Goal: Information Seeking & Learning: Stay updated

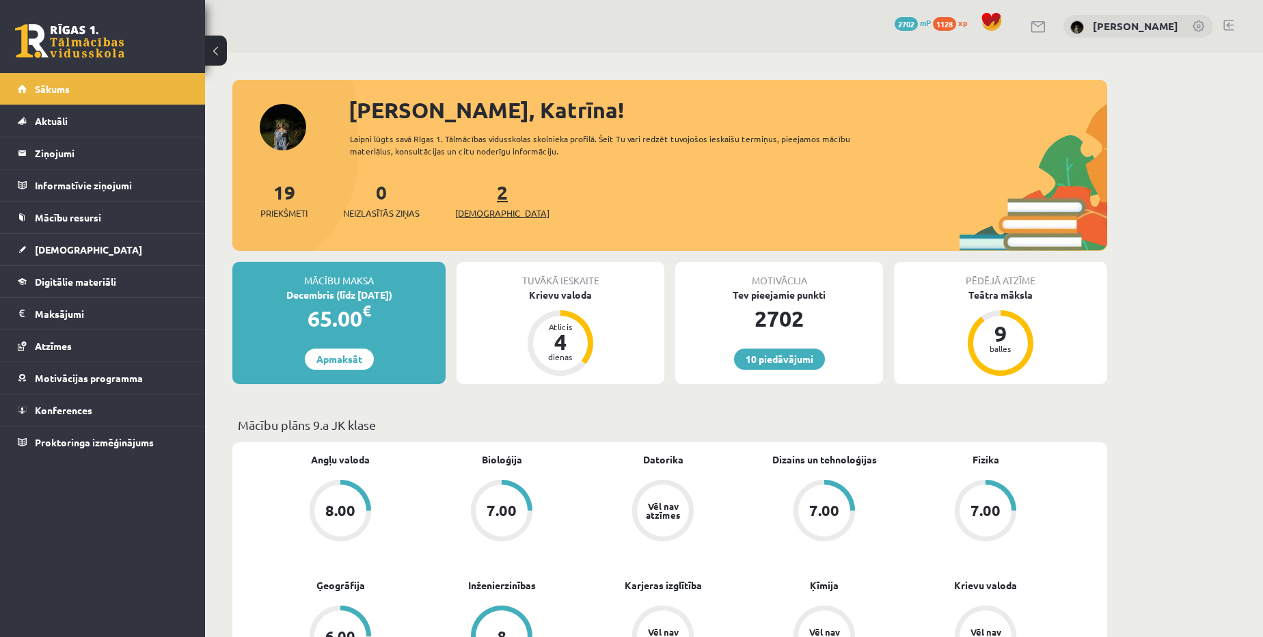
click at [475, 210] on span "[DEMOGRAPHIC_DATA]" at bounding box center [502, 213] width 94 height 14
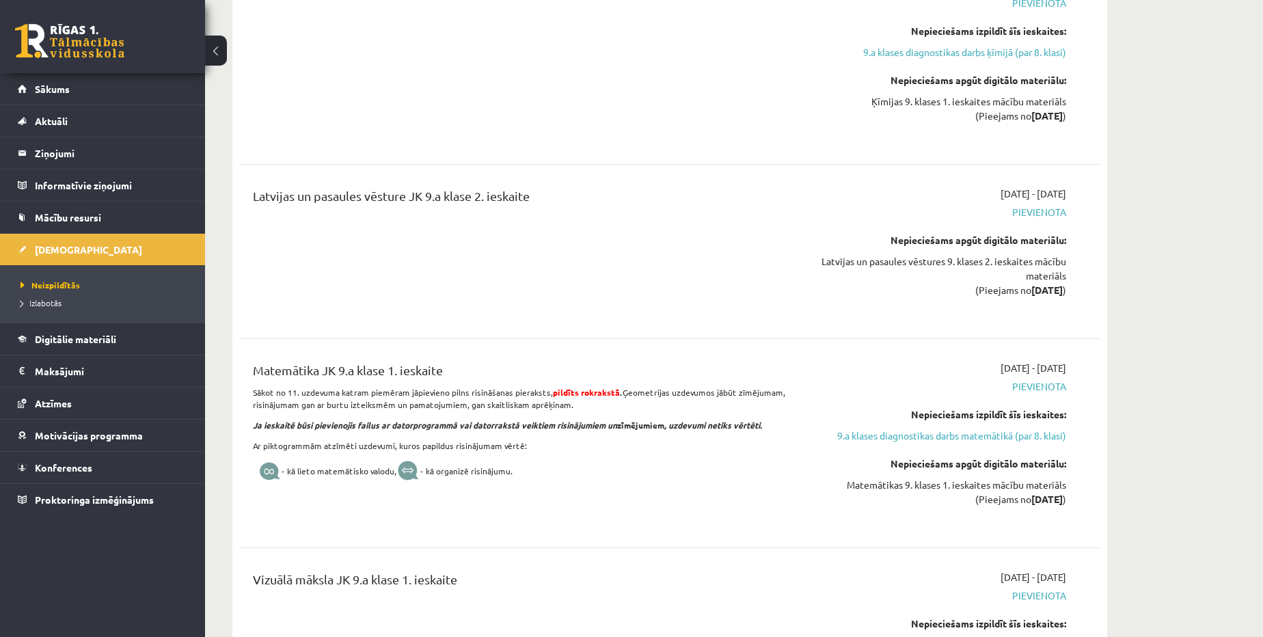
scroll to position [1242, 0]
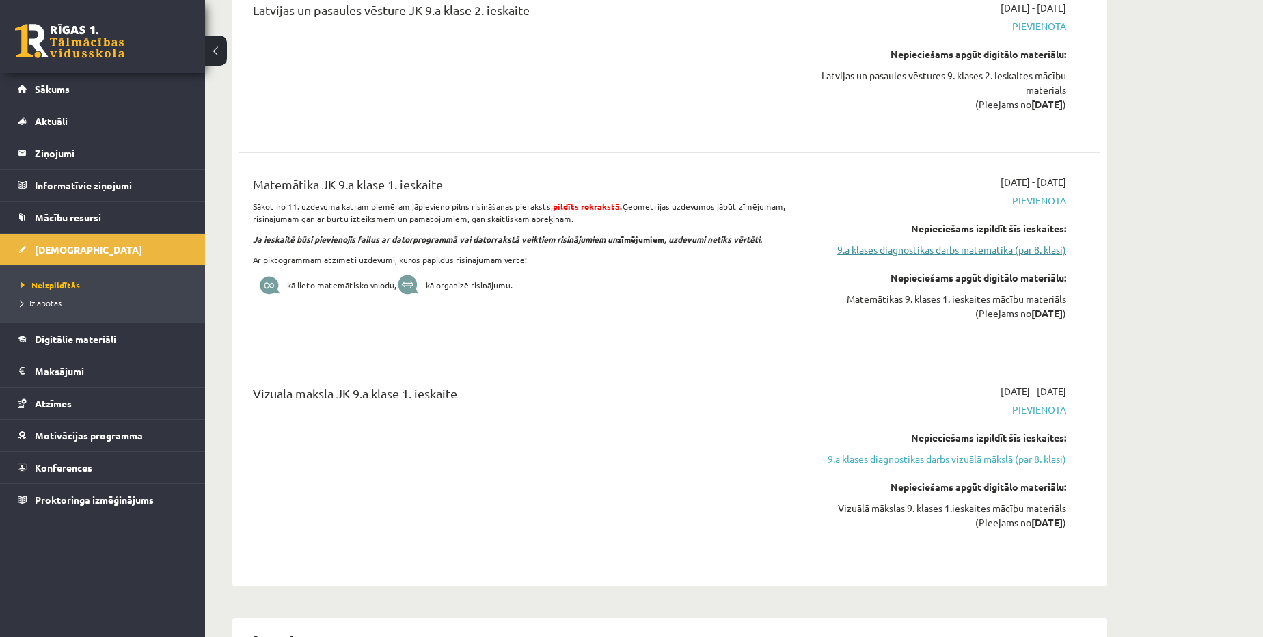
click at [1018, 247] on link "9.a klases diagnostikas darbs matemātikā (par 8. klasi)" at bounding box center [937, 250] width 258 height 14
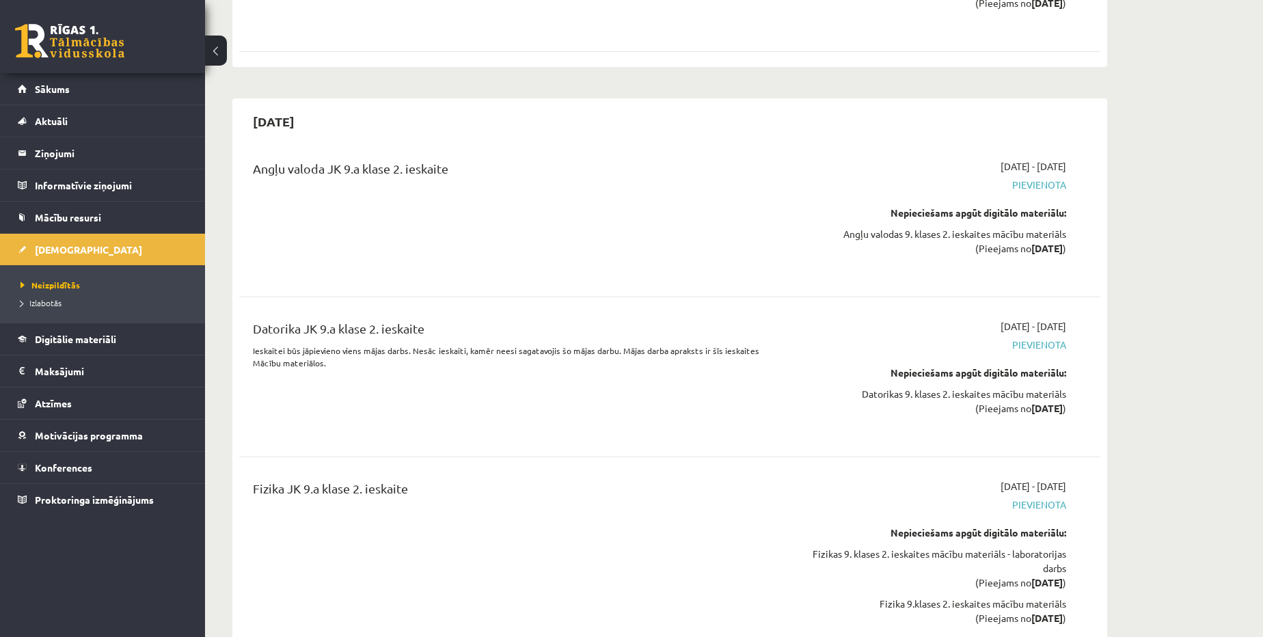
scroll to position [1764, 0]
click at [92, 90] on link "Sākums" at bounding box center [103, 88] width 170 height 31
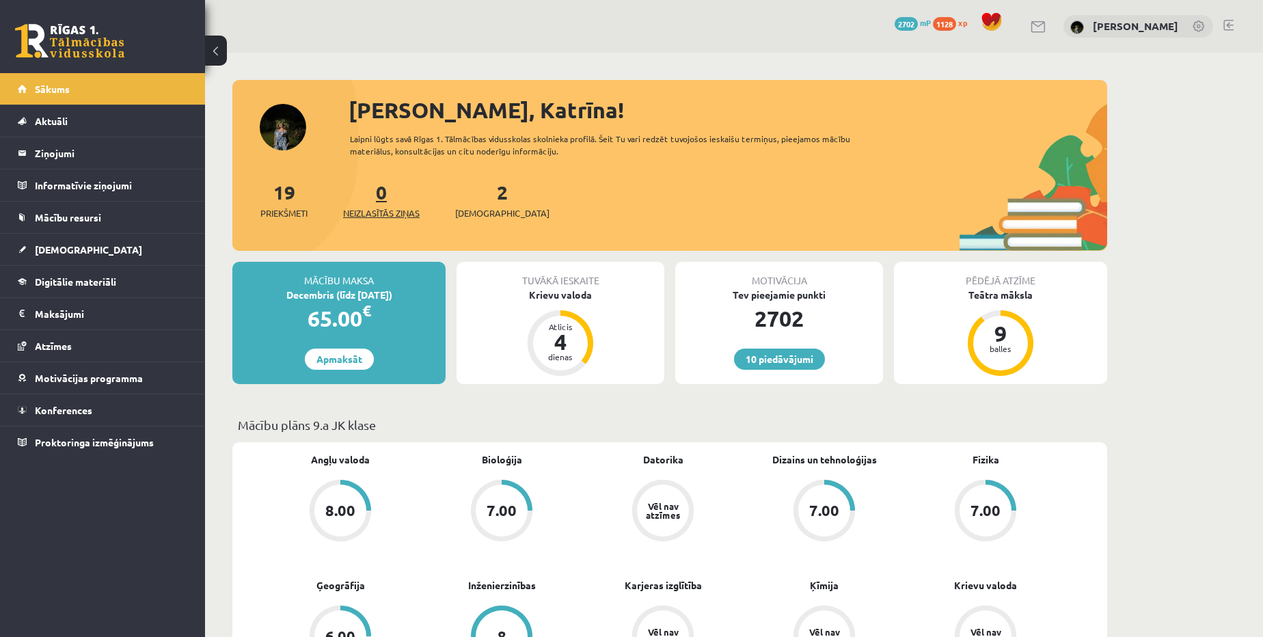
click at [372, 217] on span "Neizlasītās ziņas" at bounding box center [381, 213] width 77 height 14
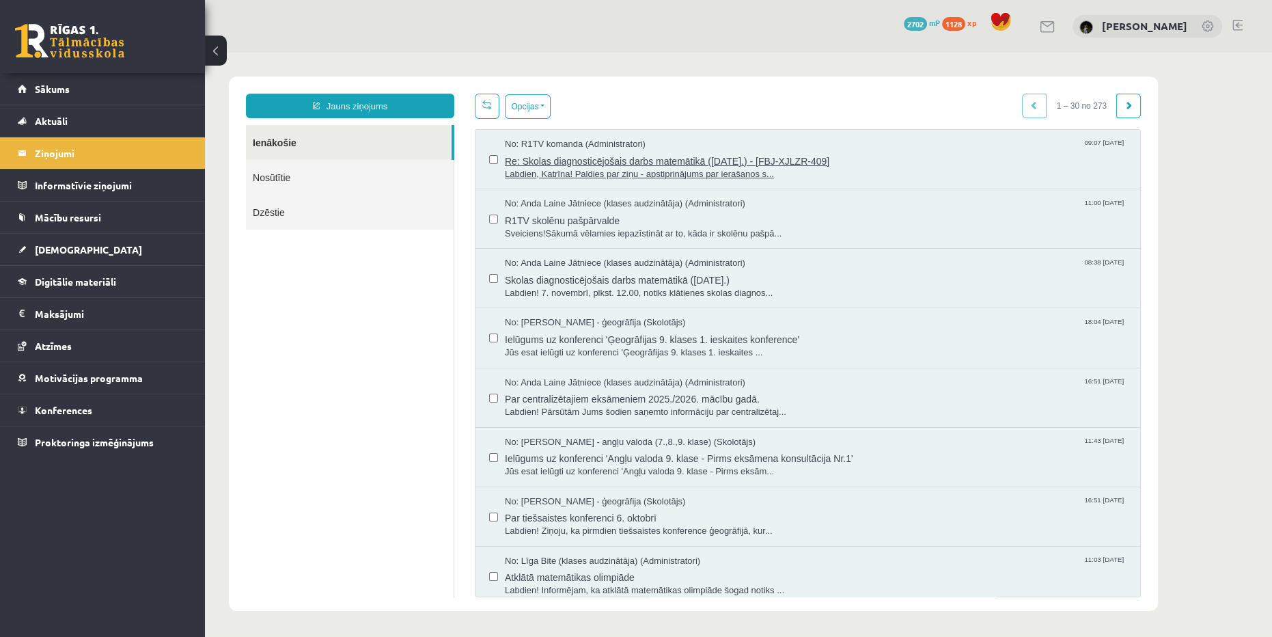
click at [808, 160] on span "Re: Skolas diagnosticējošais darbs matemātikā (07.11.2025.) - [FBJ-XJLZR-409]" at bounding box center [816, 159] width 622 height 17
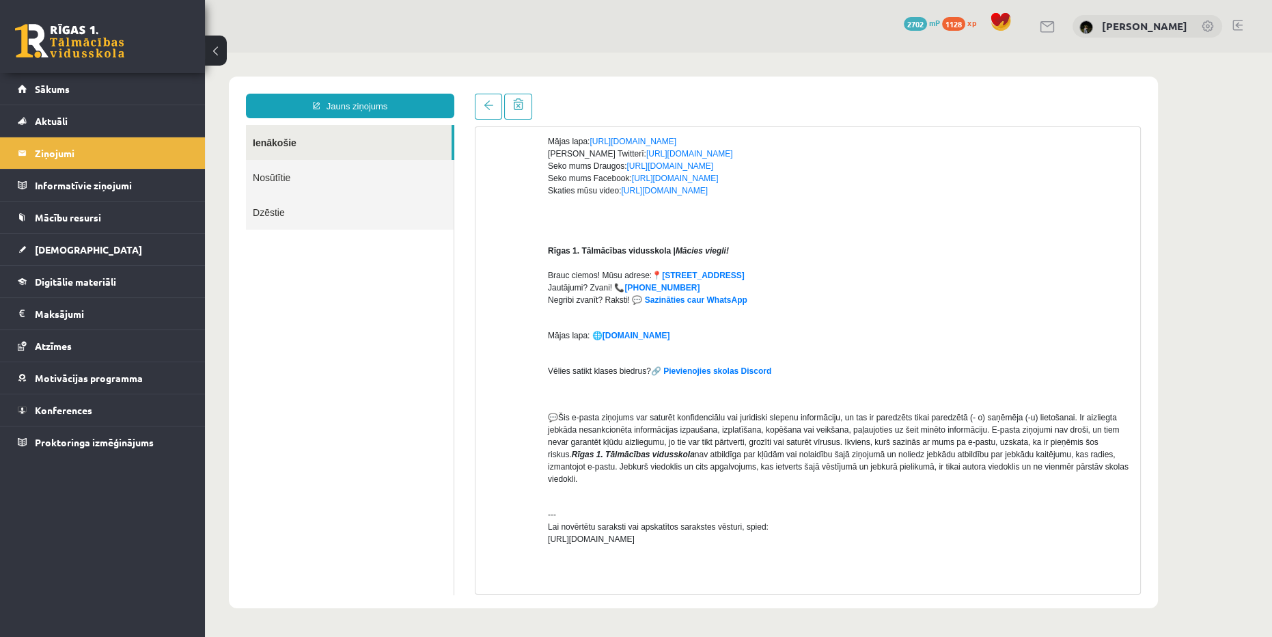
scroll to position [310, 0]
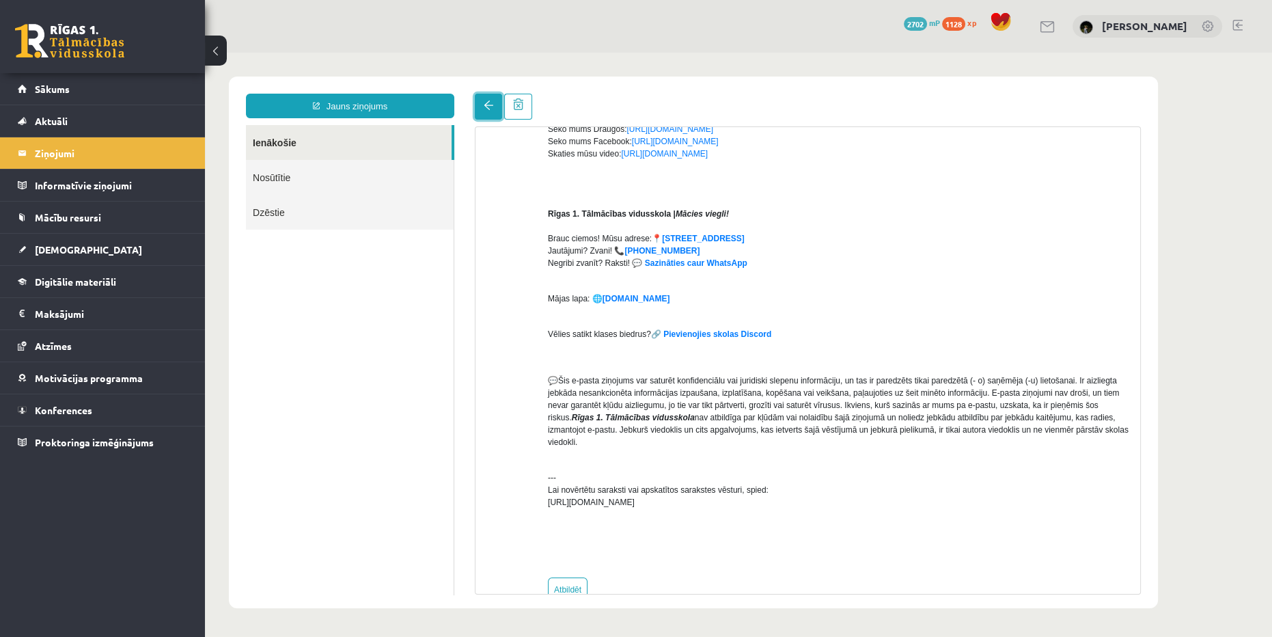
click at [492, 97] on link at bounding box center [488, 107] width 27 height 26
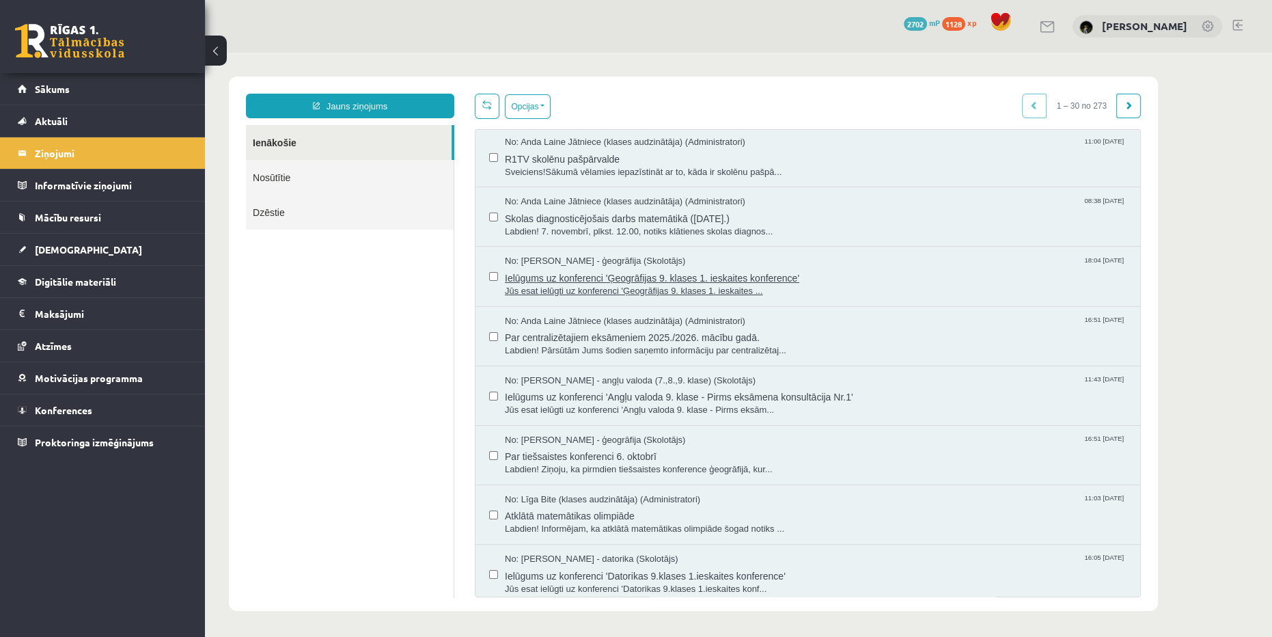
scroll to position [0, 0]
click at [632, 333] on span "Par centralizētajiem eksāmeniem 2025./2026. mācību gadā." at bounding box center [816, 335] width 622 height 17
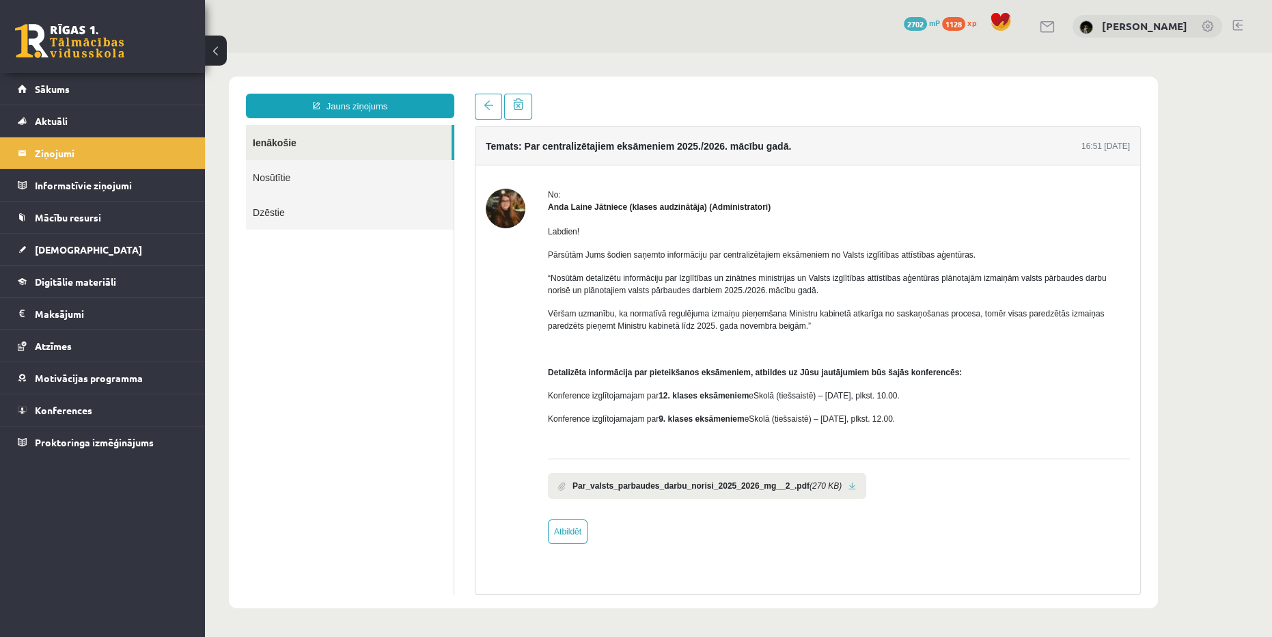
click at [761, 482] on b "Par_valsts_parbaudes_darbu_norisi_2025_2026_mg__2_.pdf" at bounding box center [691, 486] width 237 height 12
click at [842, 483] on li "Par_valsts_parbaudes_darbu_norisi_2025_2026_mg__2_.pdf (270 KB)" at bounding box center [707, 486] width 318 height 26
click at [849, 487] on link at bounding box center [853, 486] width 8 height 9
click at [59, 70] on div "0 Dāvanas 2702 mP 1128 xp" at bounding box center [102, 36] width 205 height 73
click at [64, 83] on span "Sākums" at bounding box center [52, 89] width 35 height 12
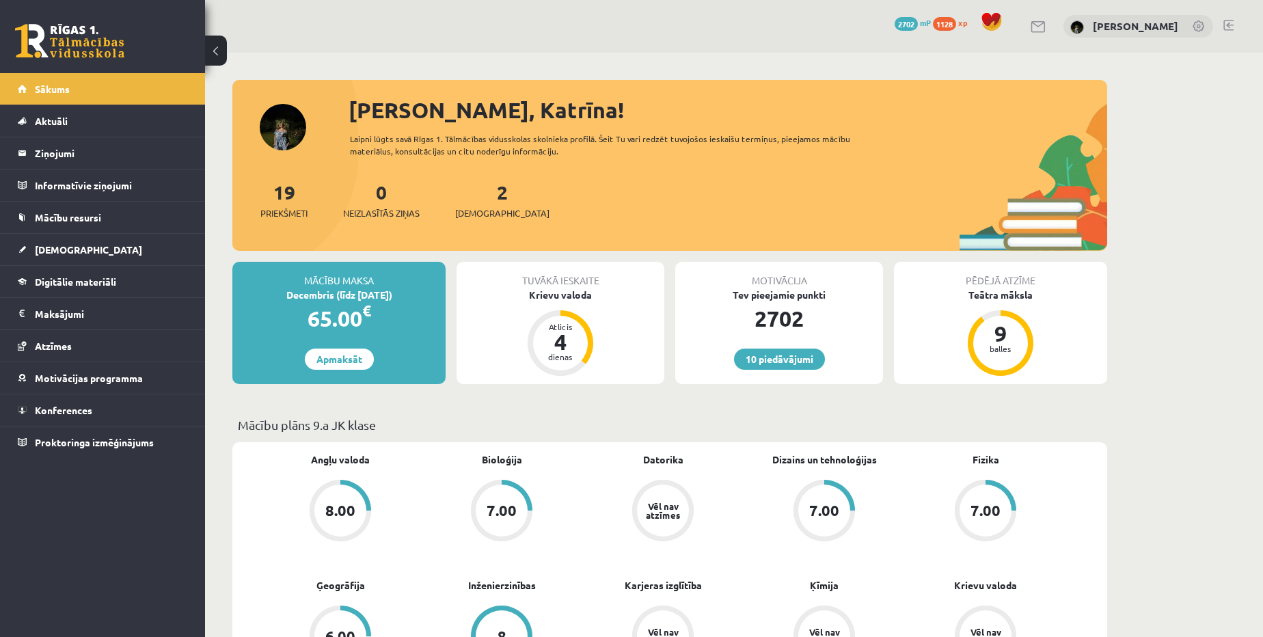
click at [292, 137] on div "[PERSON_NAME], Katrīna! Laipni lūgts savā Rīgas 1. Tālmācības vidusskolas skoln…" at bounding box center [669, 172] width 875 height 157
